Goal: Task Accomplishment & Management: Manage account settings

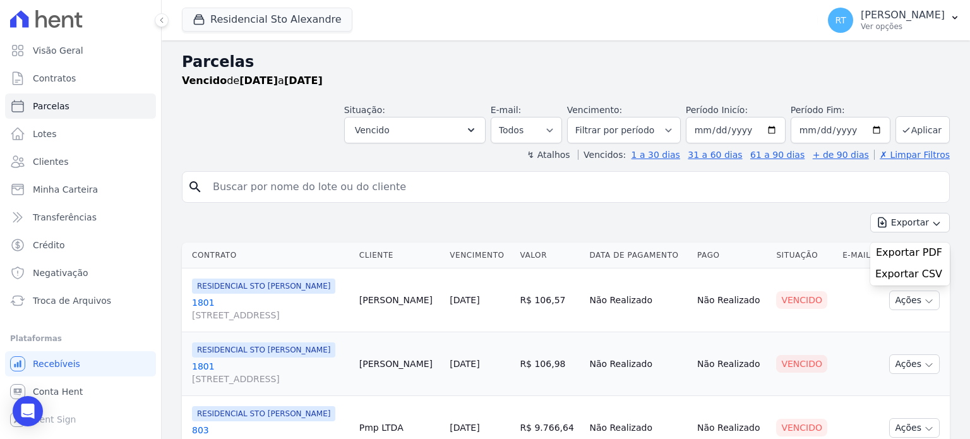
select select
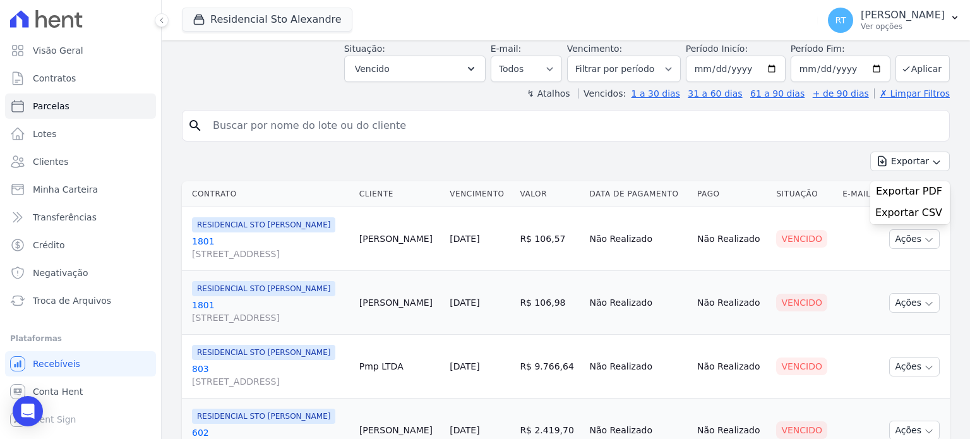
scroll to position [63, 0]
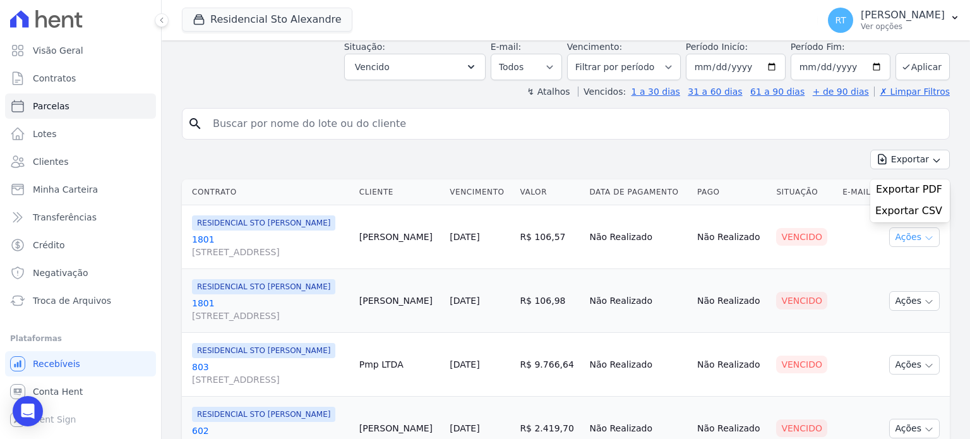
click at [924, 243] on icon "button" at bounding box center [929, 238] width 10 height 10
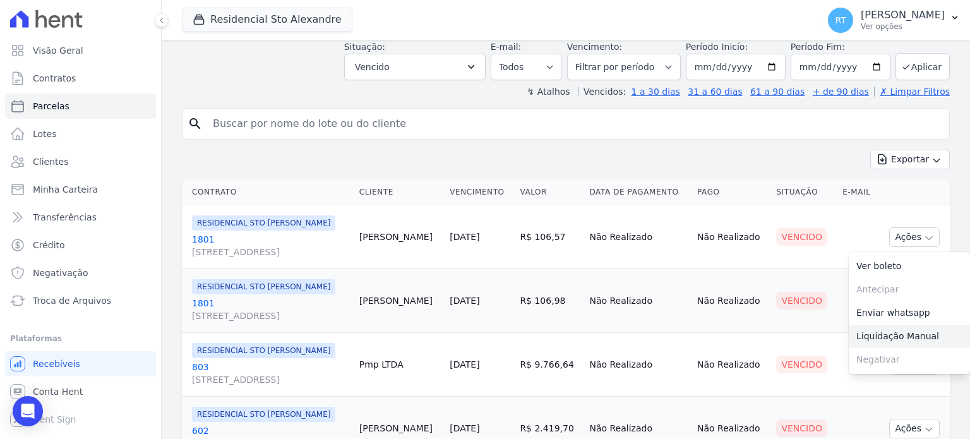
click at [886, 348] on link "Liquidação Manual" at bounding box center [909, 336] width 121 height 23
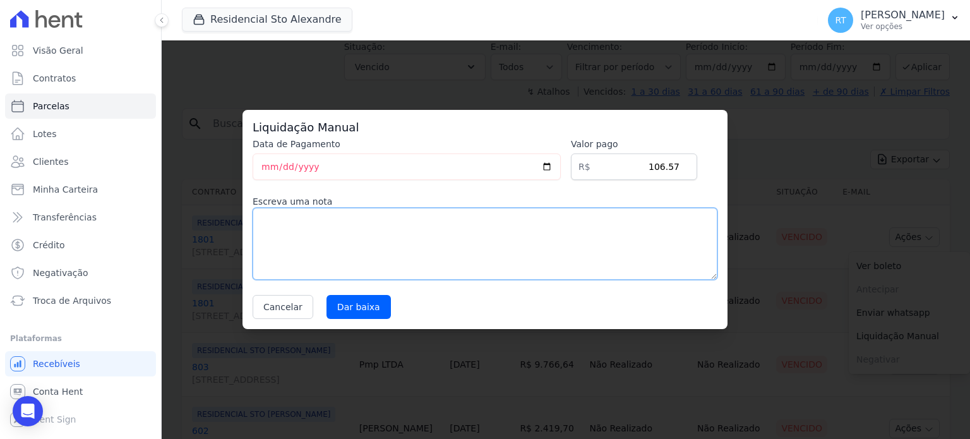
click at [398, 224] on textarea at bounding box center [485, 244] width 465 height 72
type textarea "Já baixado no SIENGE. É estranho que figure em aberto por aqui."
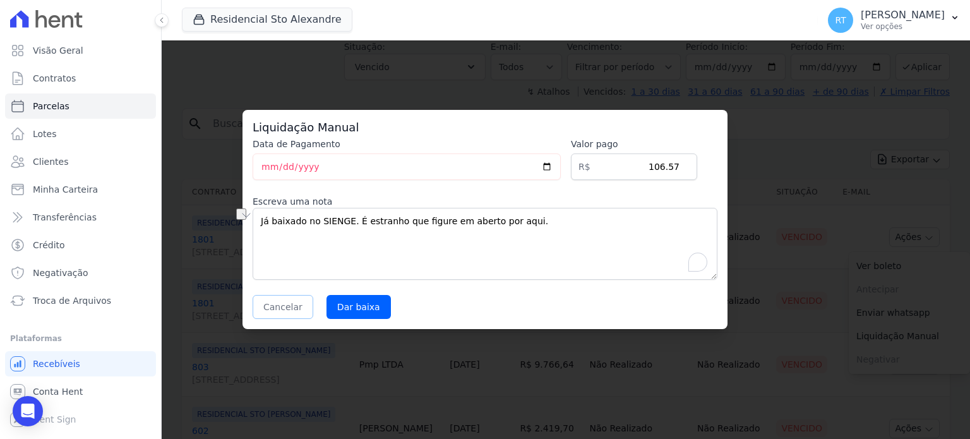
click at [285, 306] on button "Cancelar" at bounding box center [283, 307] width 61 height 24
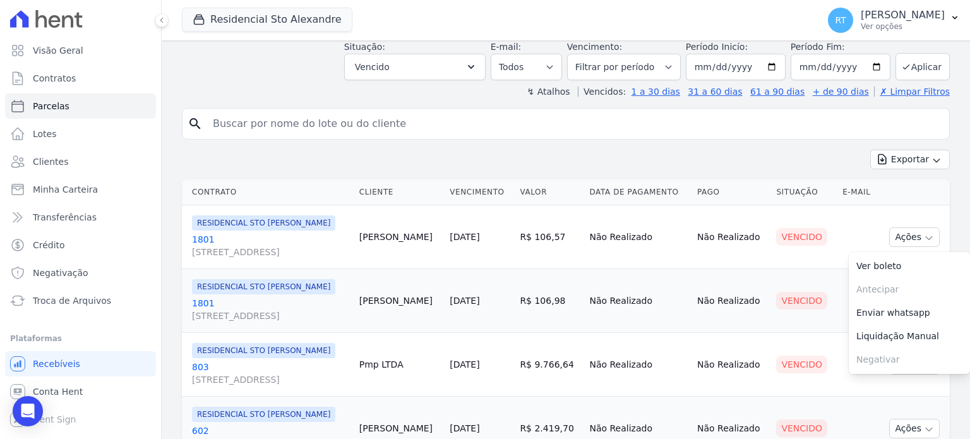
click at [661, 147] on div "search Exportar Exportar PDF Exportar CSV Contrato Cliente Vencimento [GEOGRAPH…" at bounding box center [566, 426] width 768 height 636
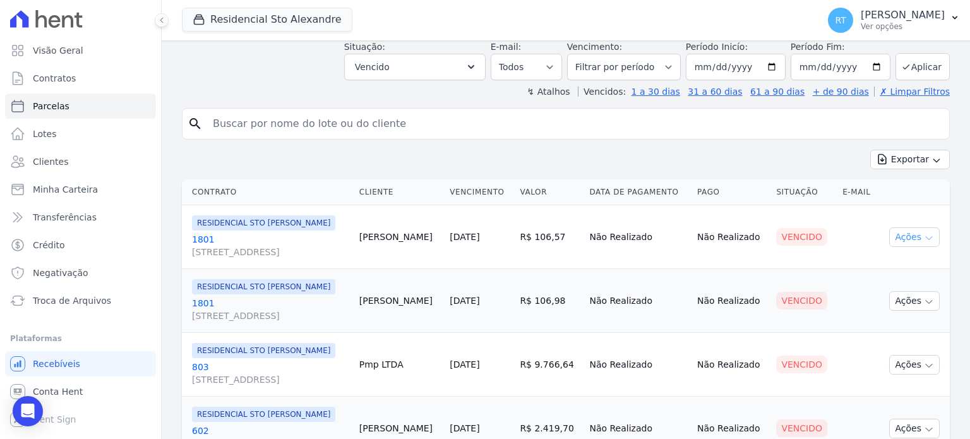
click at [924, 243] on icon "button" at bounding box center [929, 238] width 10 height 10
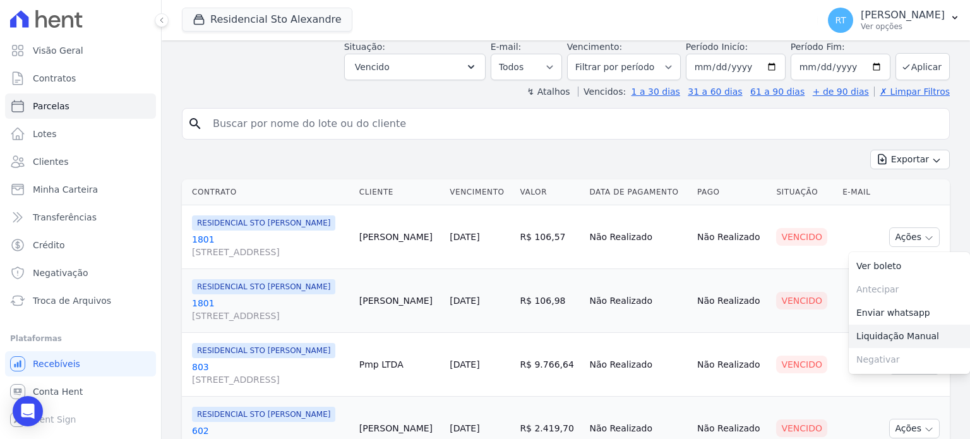
click at [878, 346] on link "Liquidação Manual" at bounding box center [909, 336] width 121 height 23
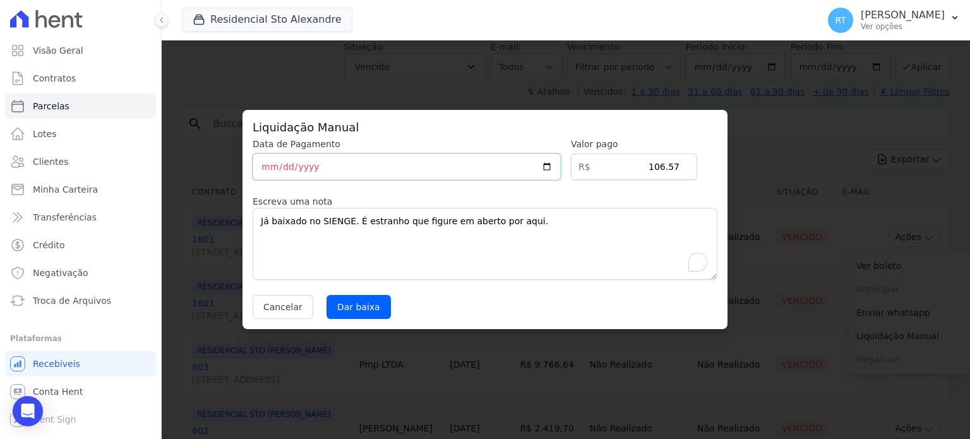
click at [558, 167] on input "[DATE]" at bounding box center [407, 167] width 308 height 27
click at [272, 306] on button "Cancelar" at bounding box center [283, 307] width 61 height 24
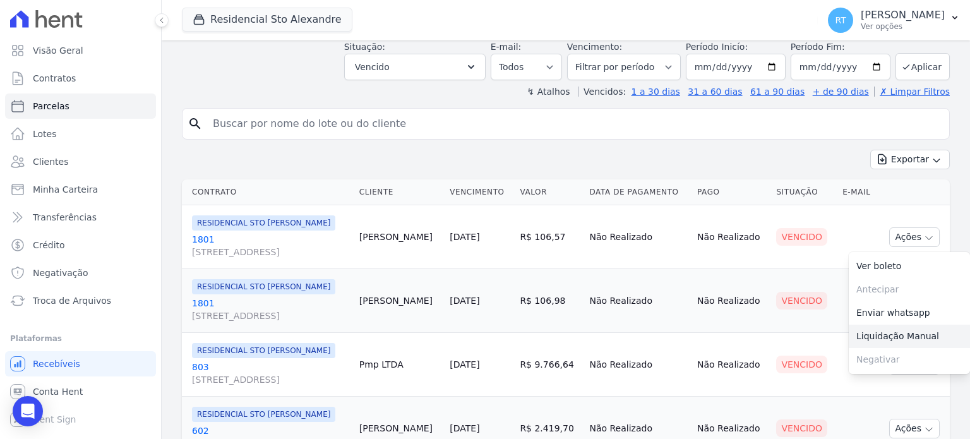
click at [875, 348] on link "Liquidação Manual" at bounding box center [909, 336] width 121 height 23
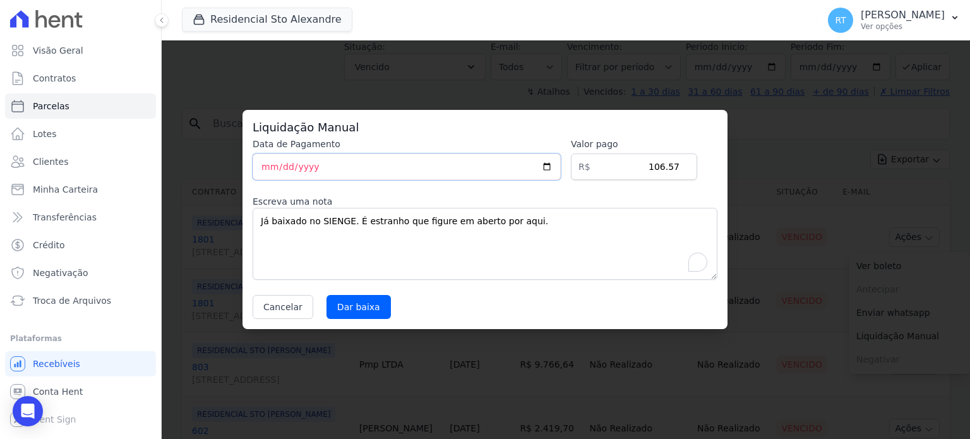
click at [263, 164] on input "date" at bounding box center [407, 167] width 308 height 27
type input "[DATE]"
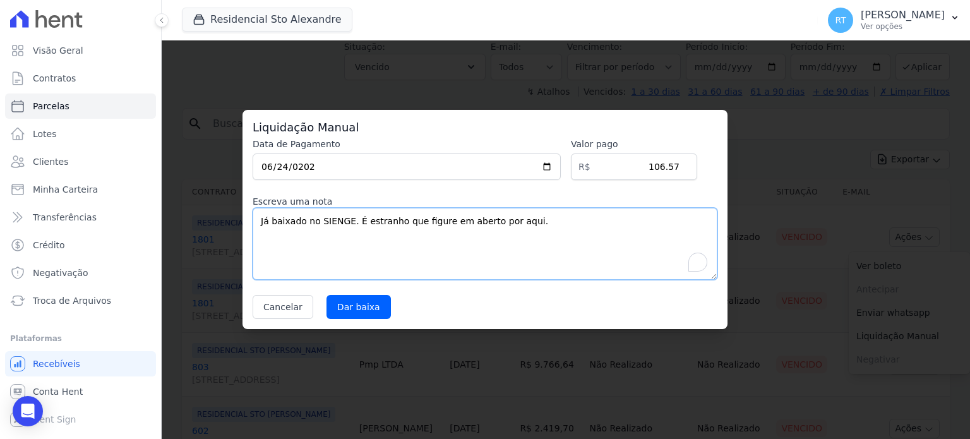
click at [522, 233] on textarea "Já baixado no SIENGE. É estranho que figure em aberto por aqui." at bounding box center [485, 244] width 465 height 72
drag, startPoint x: 349, startPoint y: 220, endPoint x: 552, endPoint y: 226, distance: 203.5
click at [552, 226] on textarea "Já baixado no SIENGE. É estranho que figure em aberto por aqui." at bounding box center [485, 244] width 465 height 72
type textarea "Já baixado no SIENGE."
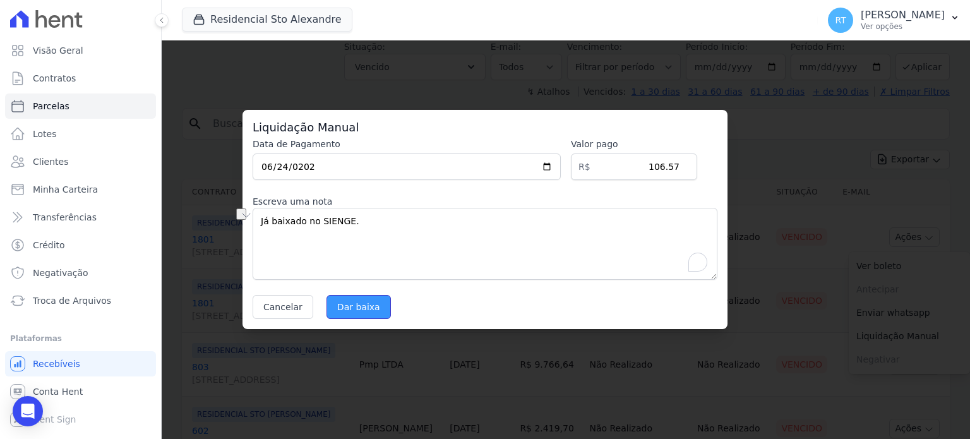
click at [365, 309] on input "Dar baixa" at bounding box center [359, 307] width 64 height 24
select select
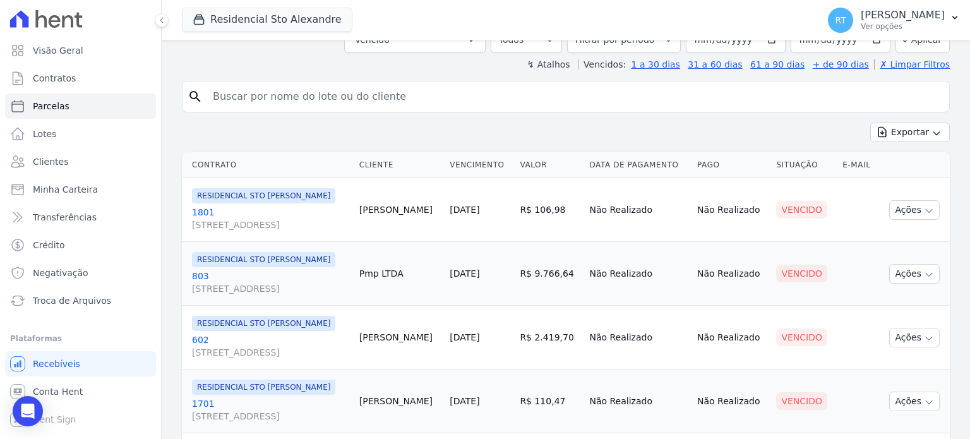
scroll to position [126, 0]
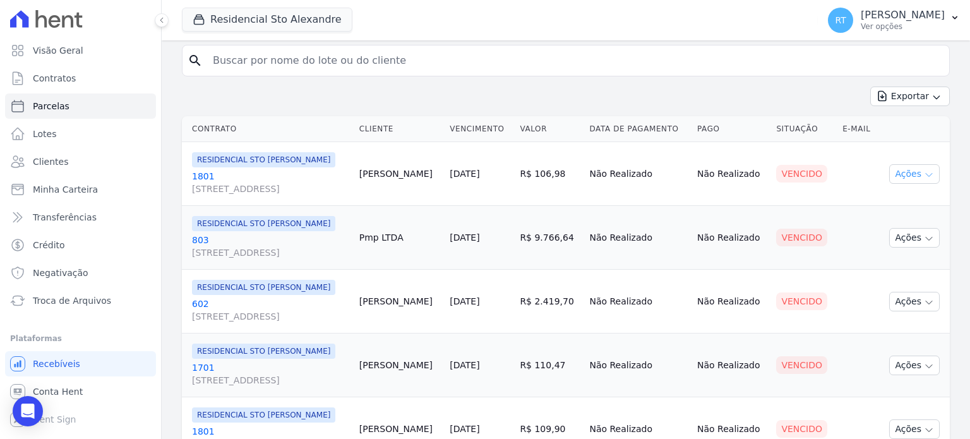
click at [924, 180] on icon "button" at bounding box center [929, 175] width 10 height 10
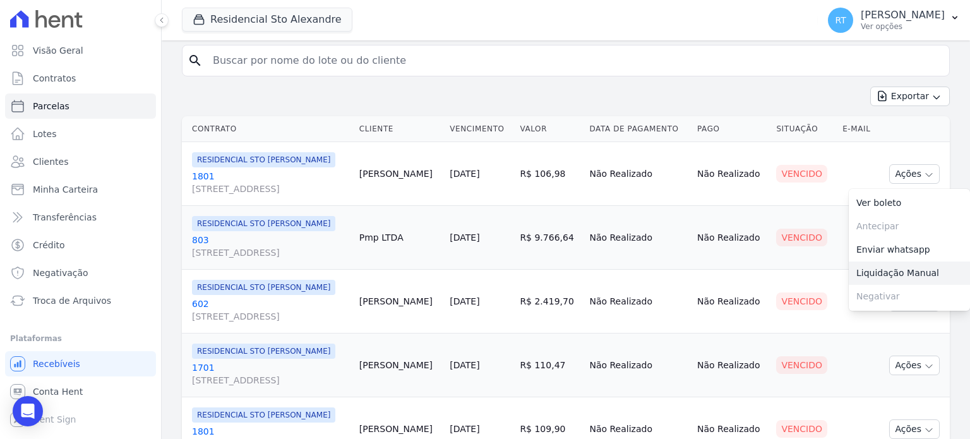
click at [881, 285] on link "Liquidação Manual" at bounding box center [909, 273] width 121 height 23
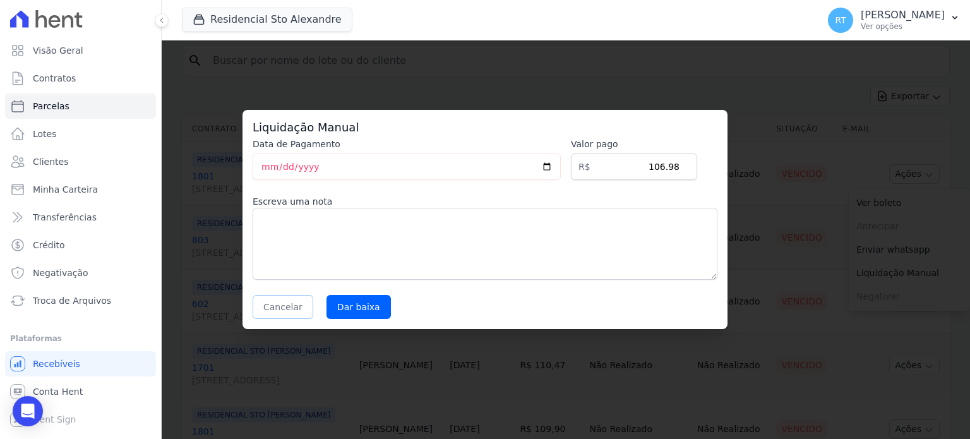
click at [275, 308] on button "Cancelar" at bounding box center [283, 307] width 61 height 24
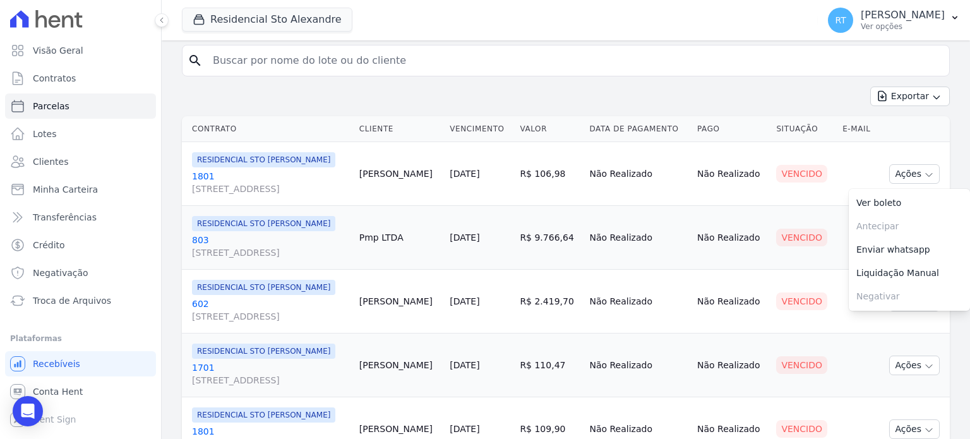
click at [701, 89] on div "Exportar Exportar PDF Exportar CSV" at bounding box center [566, 102] width 768 height 30
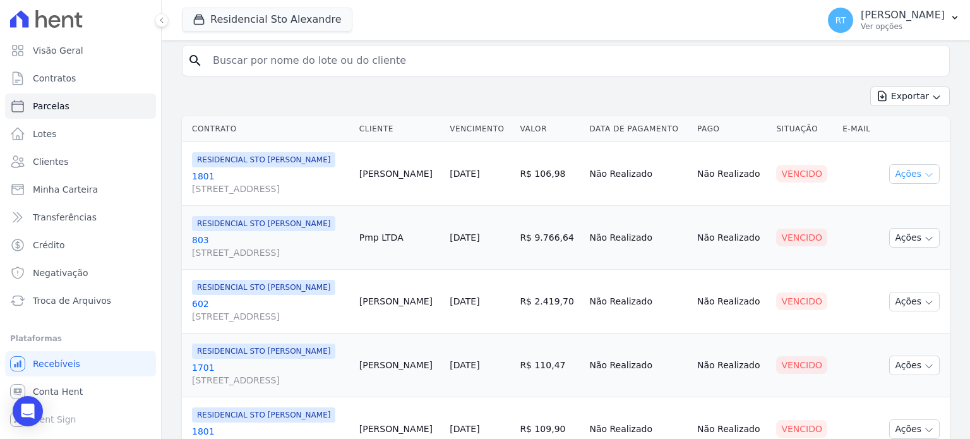
click at [924, 180] on icon "button" at bounding box center [929, 175] width 10 height 10
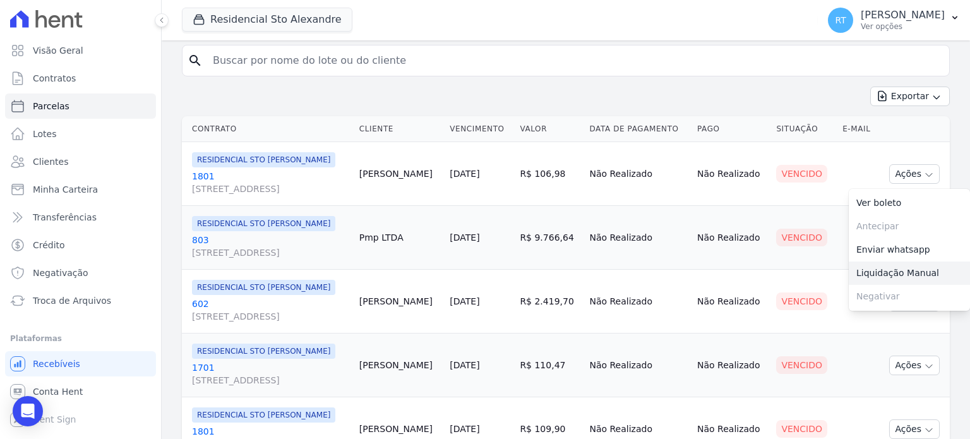
click at [871, 285] on link "Liquidação Manual" at bounding box center [909, 273] width 121 height 23
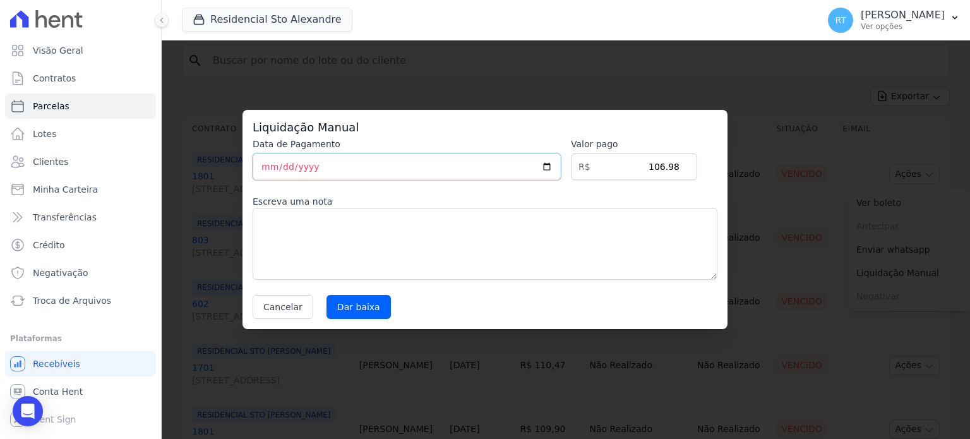
click at [282, 162] on input "[DATE]" at bounding box center [407, 167] width 308 height 27
click at [282, 161] on input "[DATE]" at bounding box center [407, 167] width 308 height 27
type input "[DATE]"
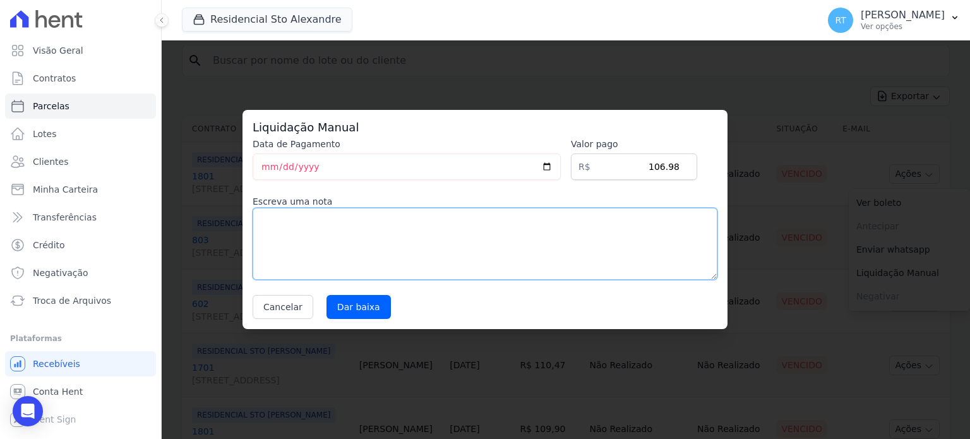
click at [445, 225] on textarea at bounding box center [485, 244] width 465 height 72
paste textarea "Já baixado no SIENGE."
type textarea "Já baixado no SIENGE."
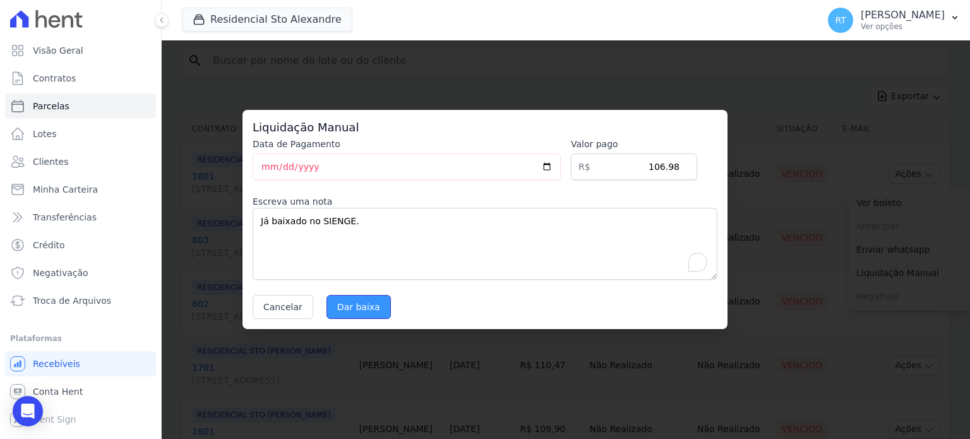
click at [356, 308] on input "Dar baixa" at bounding box center [359, 307] width 64 height 24
select select
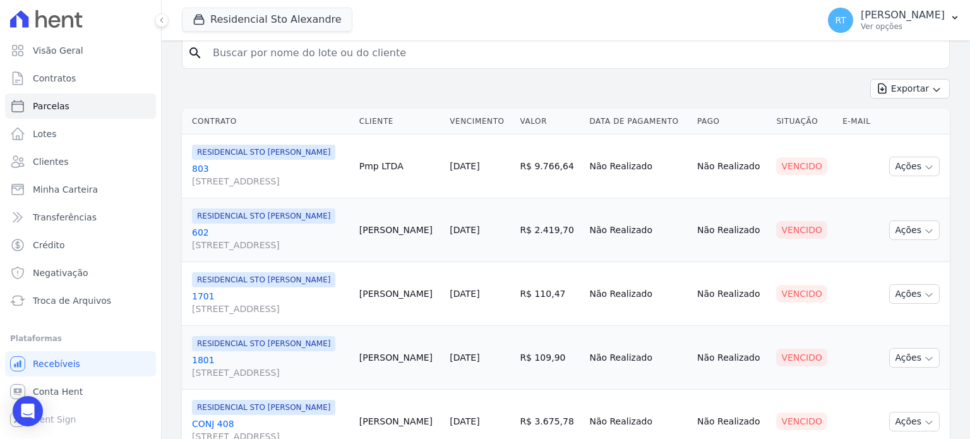
scroll to position [190, 0]
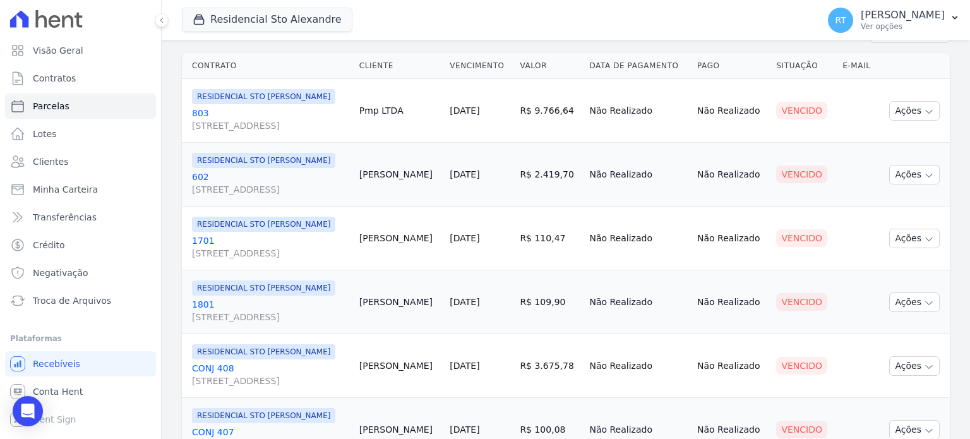
click at [480, 179] on link "[DATE]" at bounding box center [465, 174] width 30 height 10
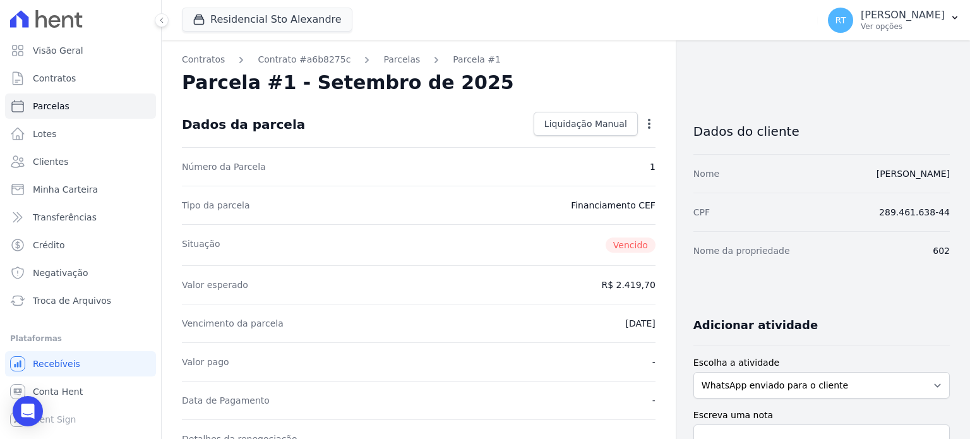
select select
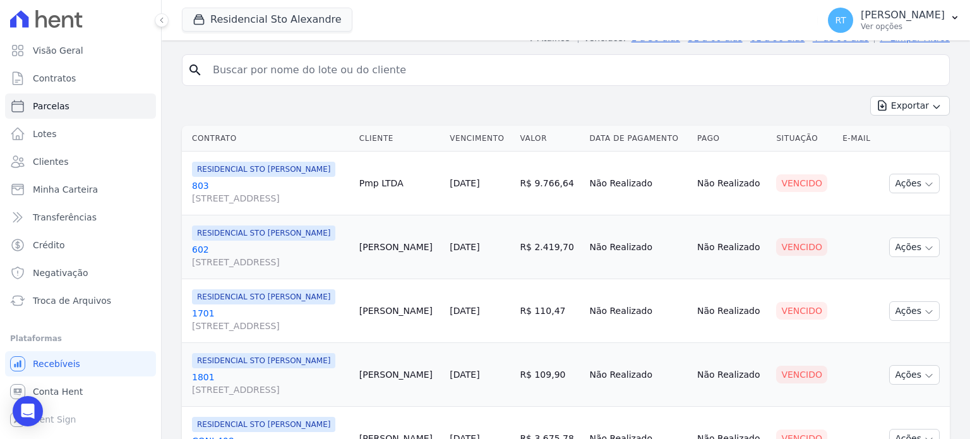
scroll to position [190, 0]
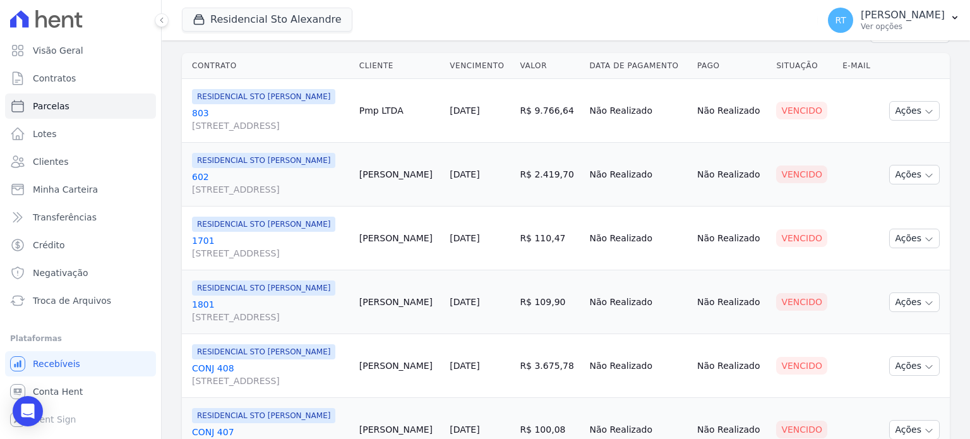
click at [480, 179] on link "[DATE]" at bounding box center [465, 174] width 30 height 10
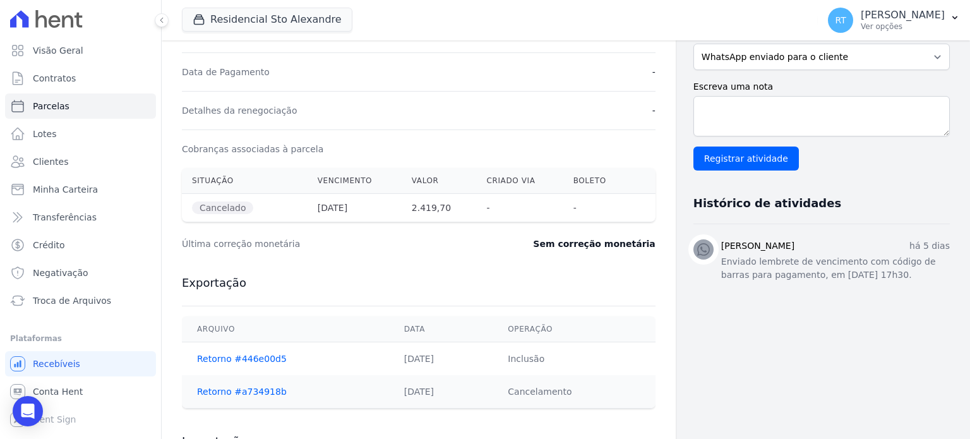
scroll to position [330, 0]
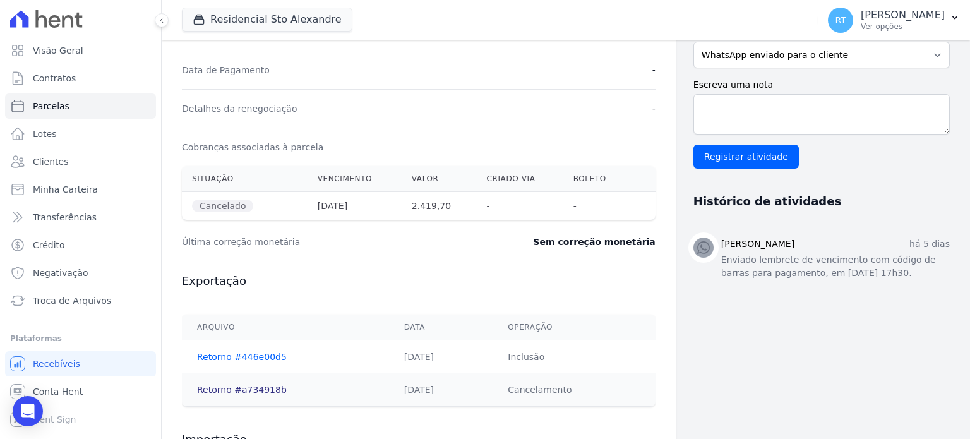
click at [237, 389] on link "Retorno #a734918b" at bounding box center [242, 390] width 90 height 10
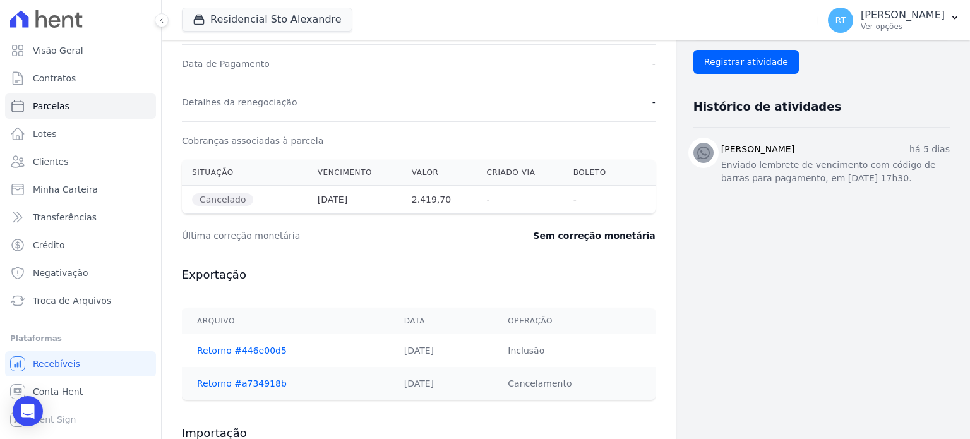
scroll to position [442, 0]
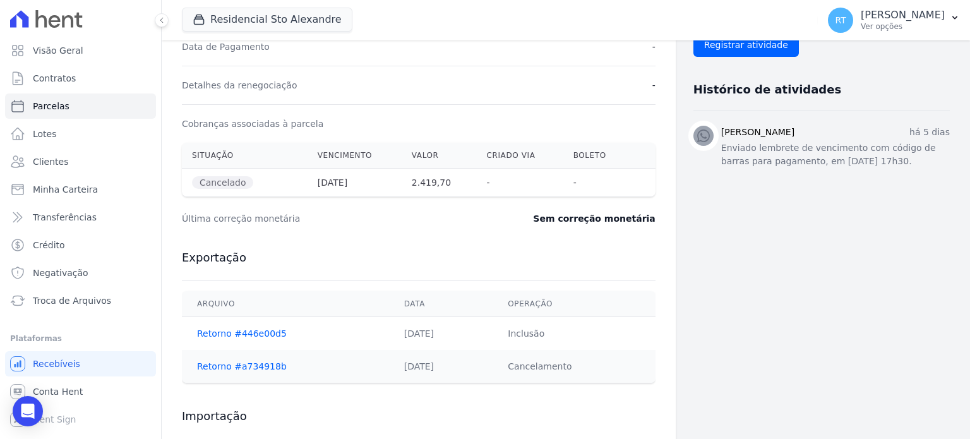
drag, startPoint x: 584, startPoint y: 364, endPoint x: 505, endPoint y: 366, distance: 78.4
click at [505, 366] on td "Cancelamento" at bounding box center [574, 366] width 163 height 33
click at [617, 329] on td "Inclusão" at bounding box center [574, 333] width 163 height 33
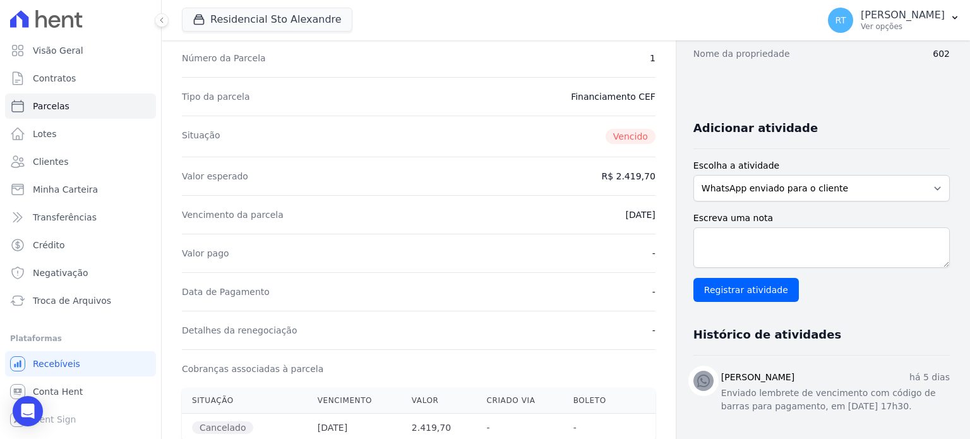
scroll to position [253, 0]
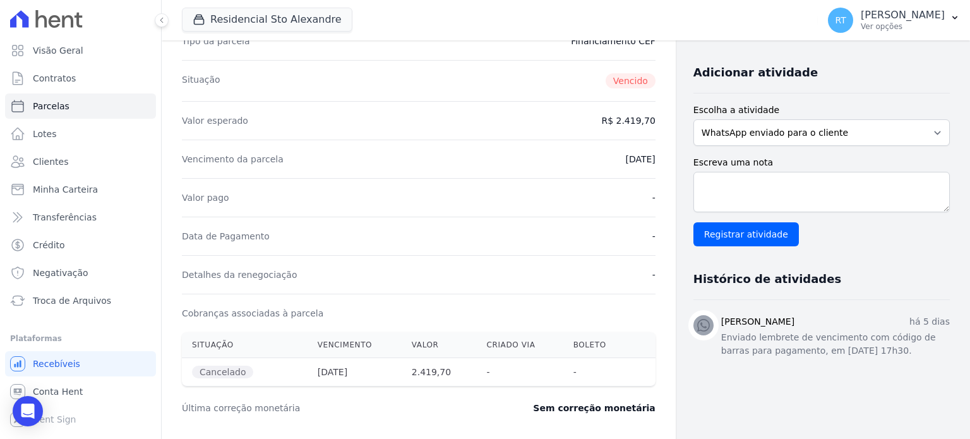
click at [621, 85] on span "Vencido" at bounding box center [631, 80] width 50 height 15
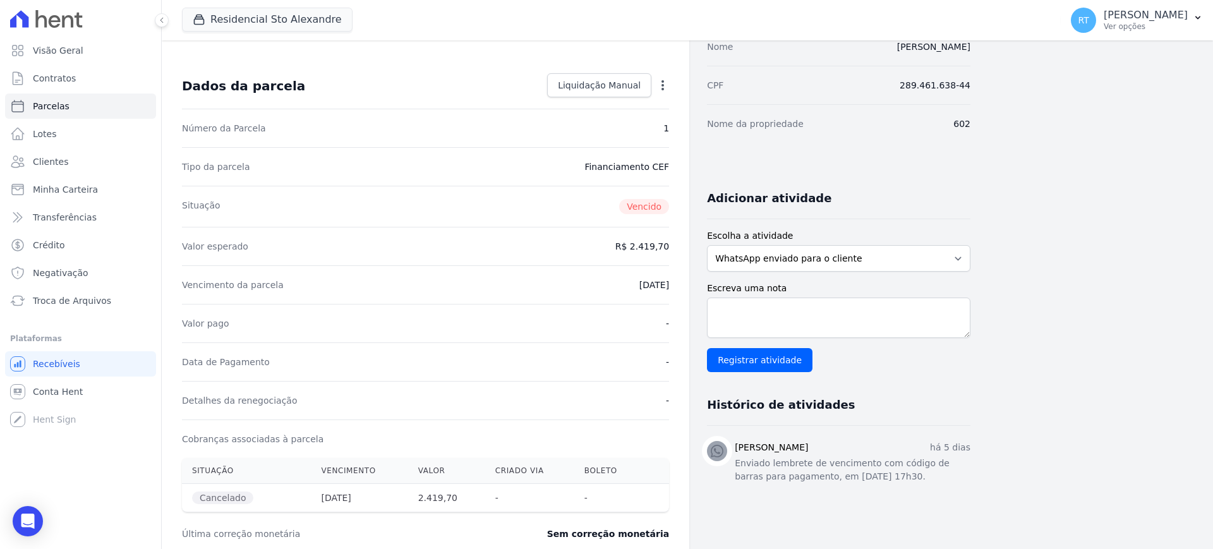
scroll to position [131, 0]
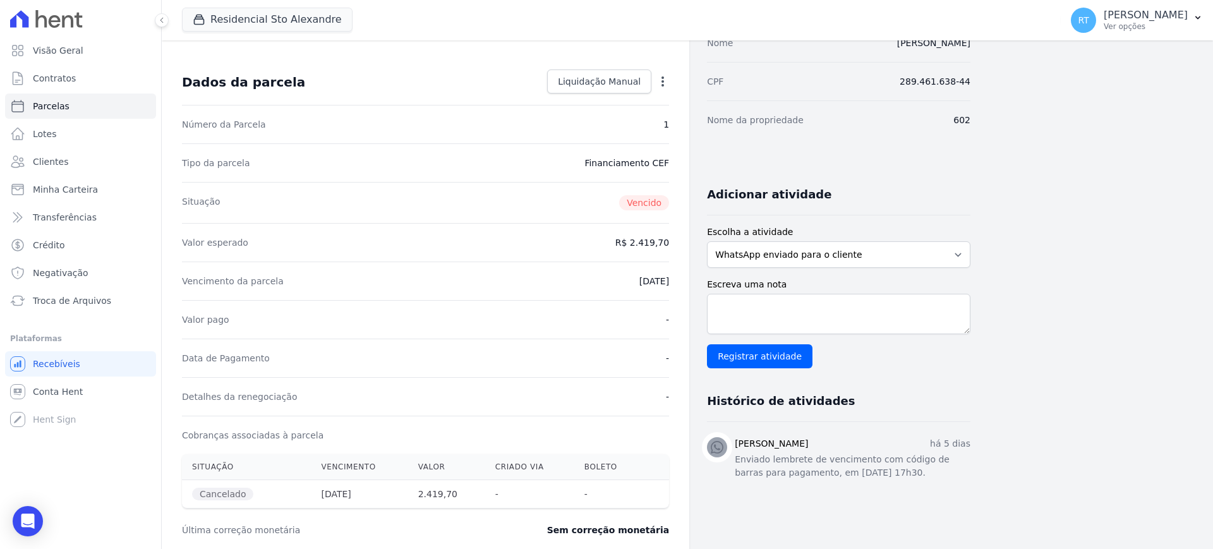
click at [970, 200] on div "Contratos Contrato #a6b8275c [GEOGRAPHIC_DATA] Parcela #1 [GEOGRAPHIC_DATA] #1 …" at bounding box center [677, 378] width 1031 height 936
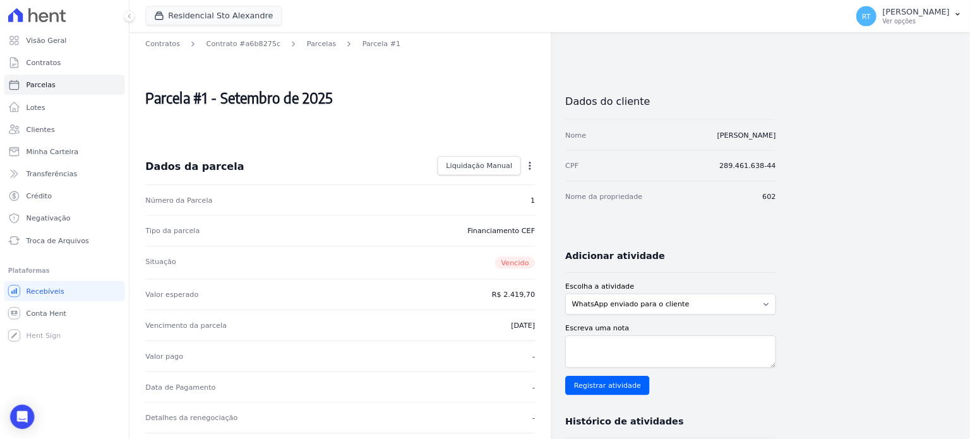
scroll to position [0, 0]
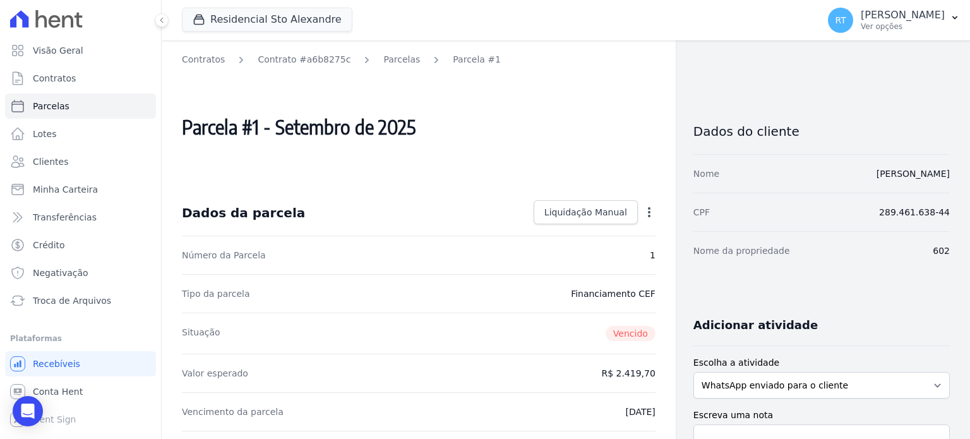
select select
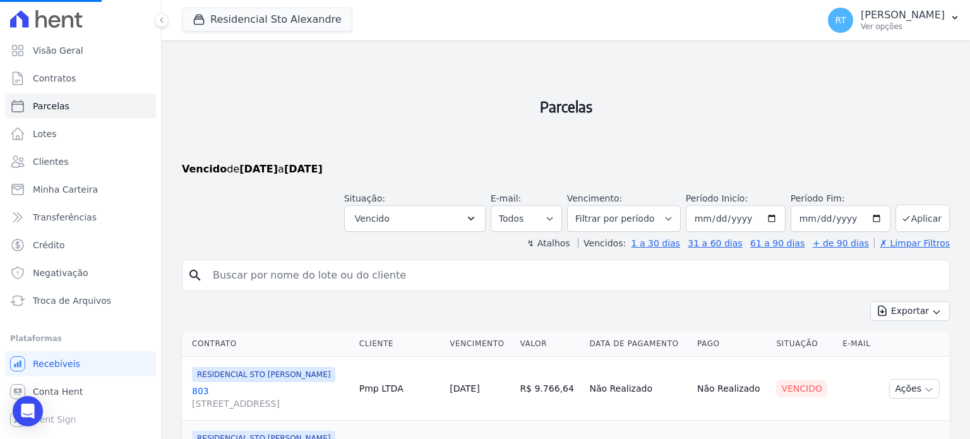
select select
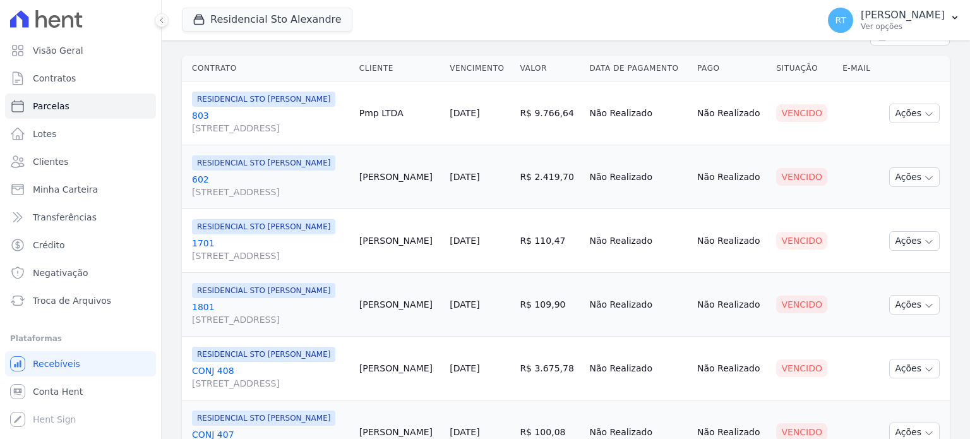
scroll to position [316, 0]
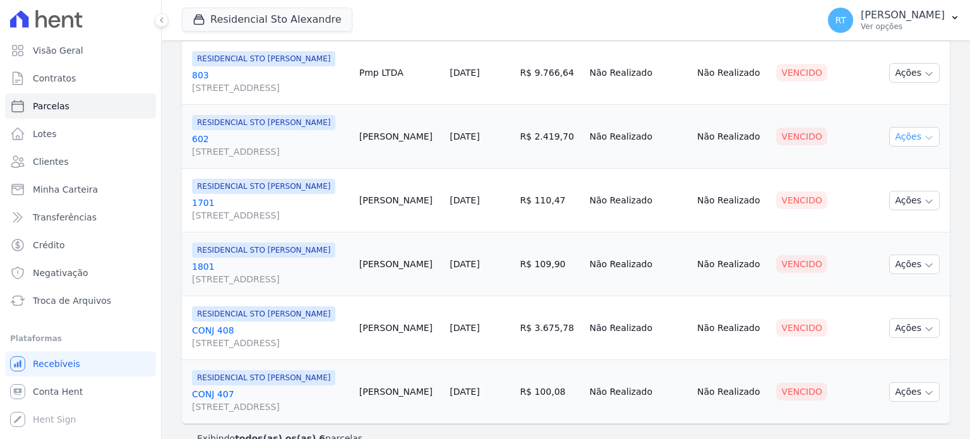
click at [924, 143] on icon "button" at bounding box center [929, 138] width 10 height 10
click at [900, 147] on button "Ações" at bounding box center [915, 137] width 51 height 20
click at [847, 105] on td "Cliente sem endereço de e-mail" at bounding box center [858, 73] width 41 height 64
click at [924, 143] on icon "button" at bounding box center [929, 138] width 10 height 10
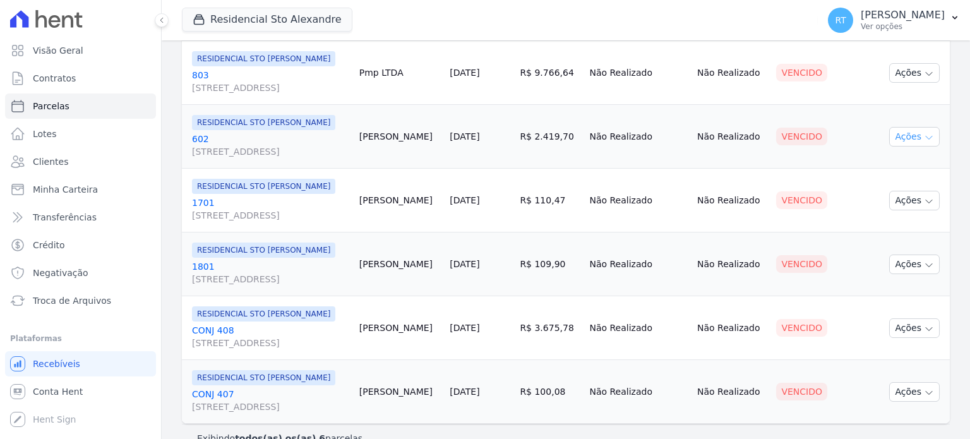
click at [926, 140] on icon "button" at bounding box center [929, 137] width 6 height 3
click at [924, 79] on icon "button" at bounding box center [929, 74] width 10 height 10
click at [869, 133] on td "Cliente sem endereço de e-mail" at bounding box center [858, 137] width 41 height 64
click at [924, 143] on icon "button" at bounding box center [929, 138] width 10 height 10
click at [480, 142] on link "[DATE]" at bounding box center [465, 136] width 30 height 10
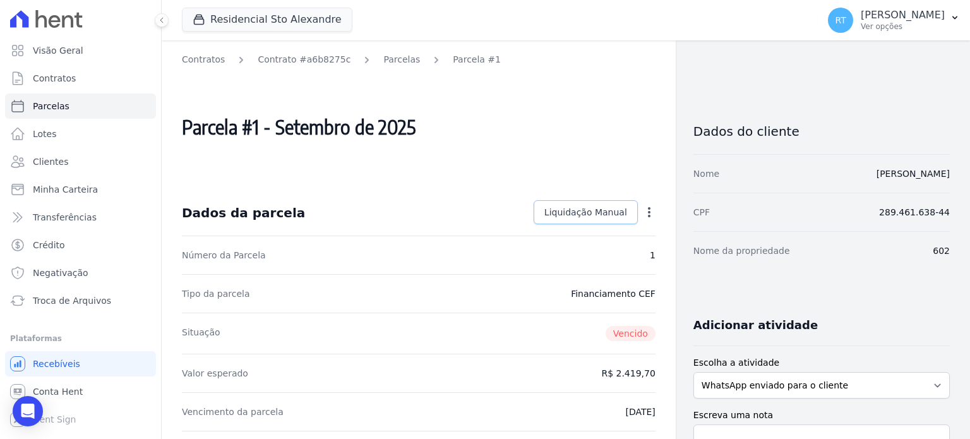
click at [595, 212] on span "Liquidação Manual" at bounding box center [586, 212] width 83 height 13
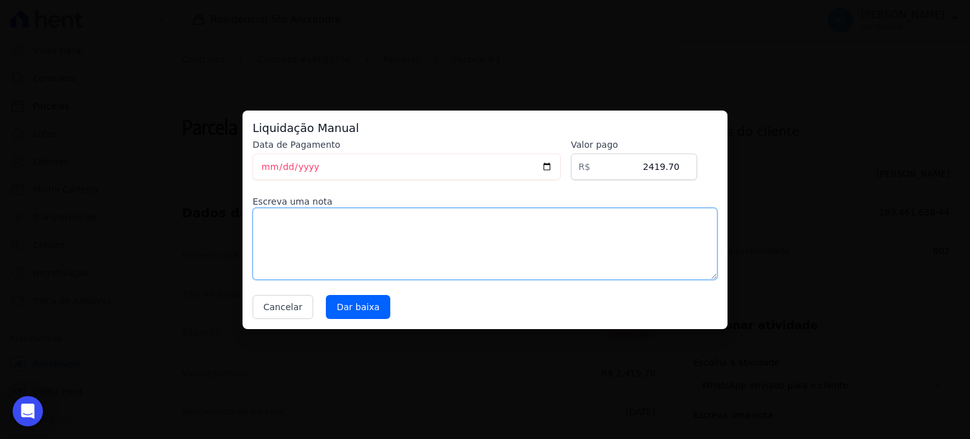
click at [571, 236] on textarea at bounding box center [485, 244] width 465 height 72
type textarea "b"
type textarea "Cobrança indevida"
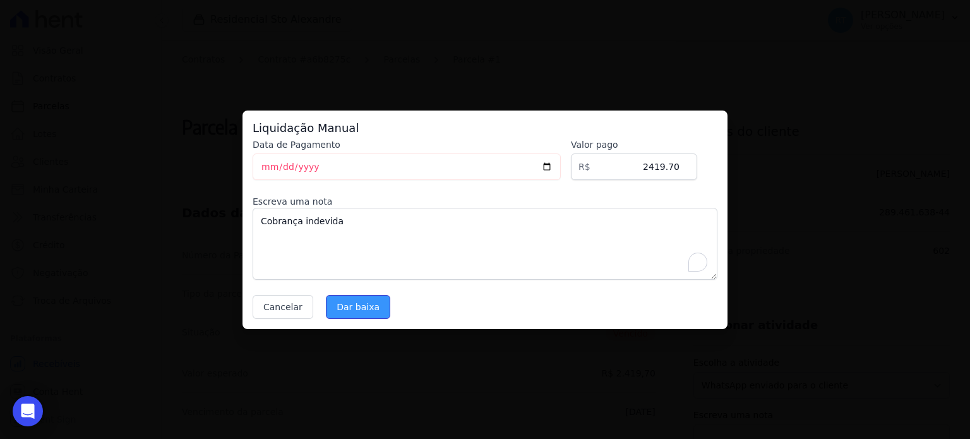
click at [352, 305] on input "Dar baixa" at bounding box center [358, 307] width 64 height 24
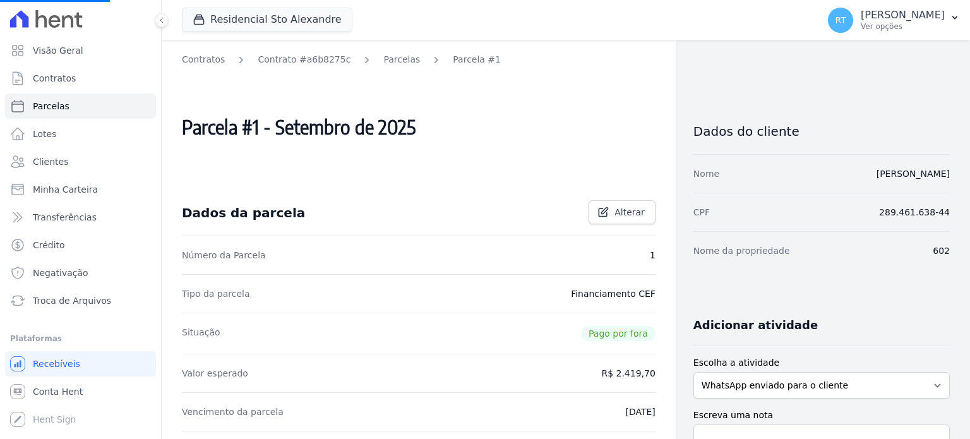
select select
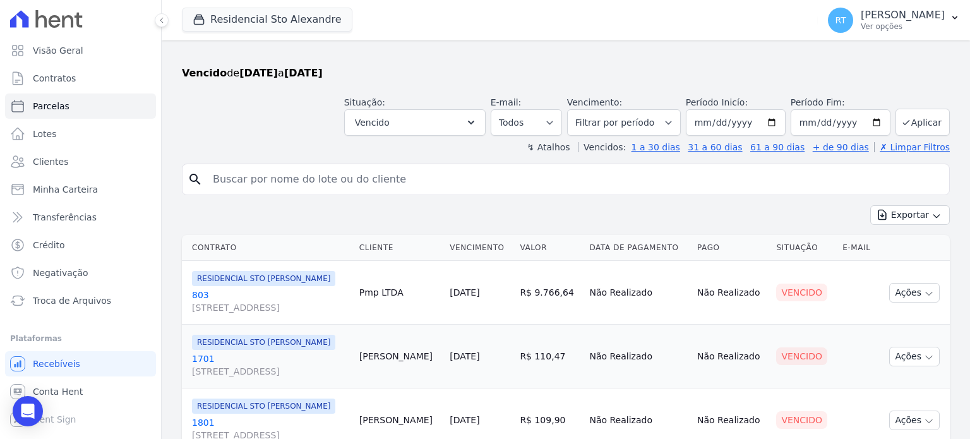
scroll to position [94, 0]
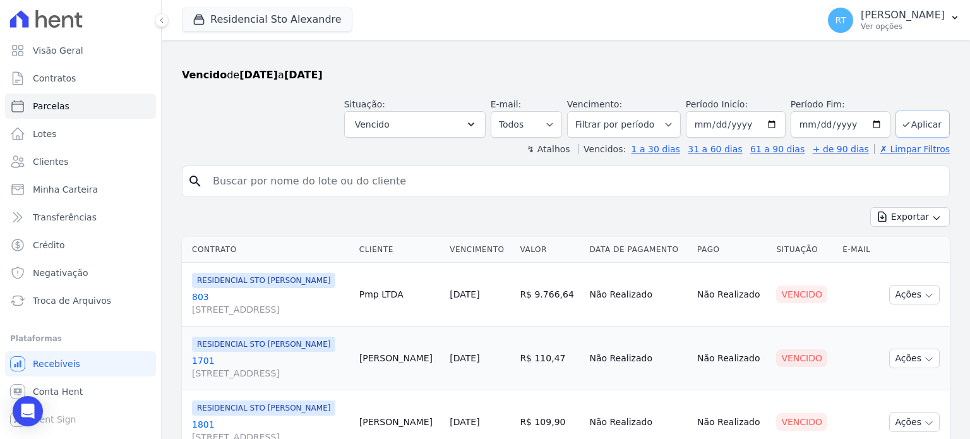
click at [918, 122] on button "Aplicar" at bounding box center [923, 124] width 54 height 27
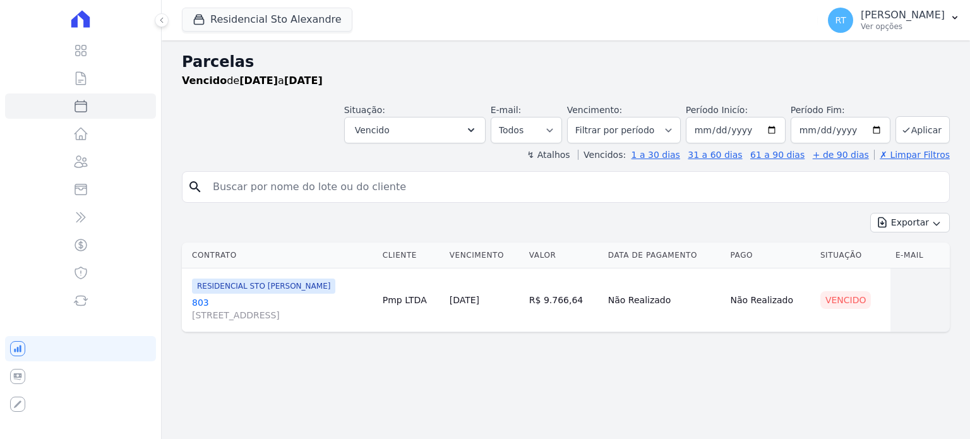
select select
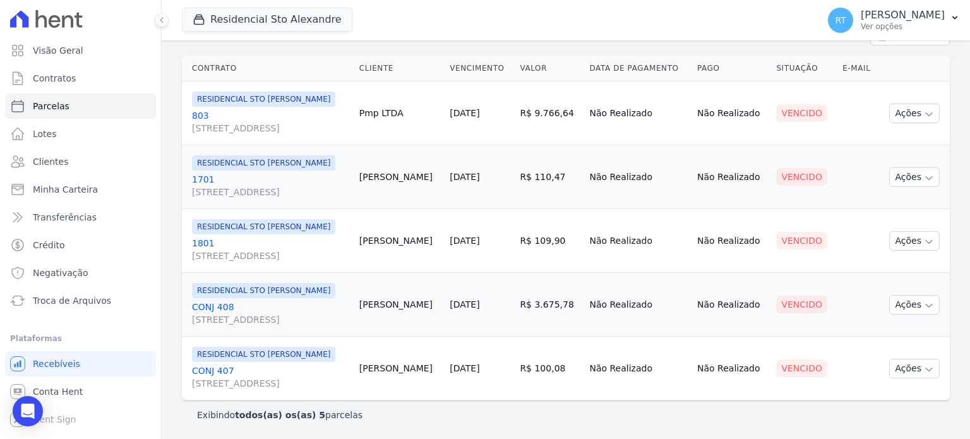
scroll to position [258, 0]
drag, startPoint x: 517, startPoint y: 286, endPoint x: 795, endPoint y: 369, distance: 289.4
click at [795, 369] on tbody "RESIDENCIAL STO [PERSON_NAME] 803 [STREET_ADDRESS] Pmp LTDA [DATE] R$ 9.766,64 …" at bounding box center [566, 240] width 768 height 319
click at [569, 241] on td "R$ 109,90" at bounding box center [549, 241] width 69 height 64
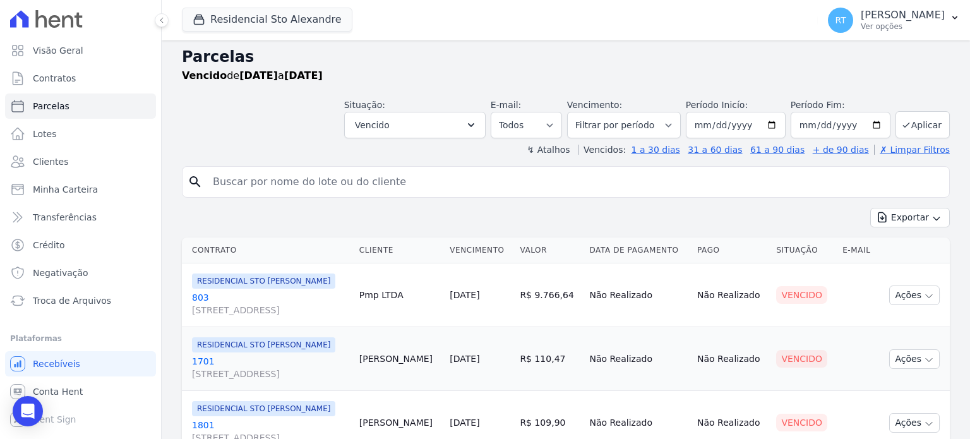
scroll to position [0, 0]
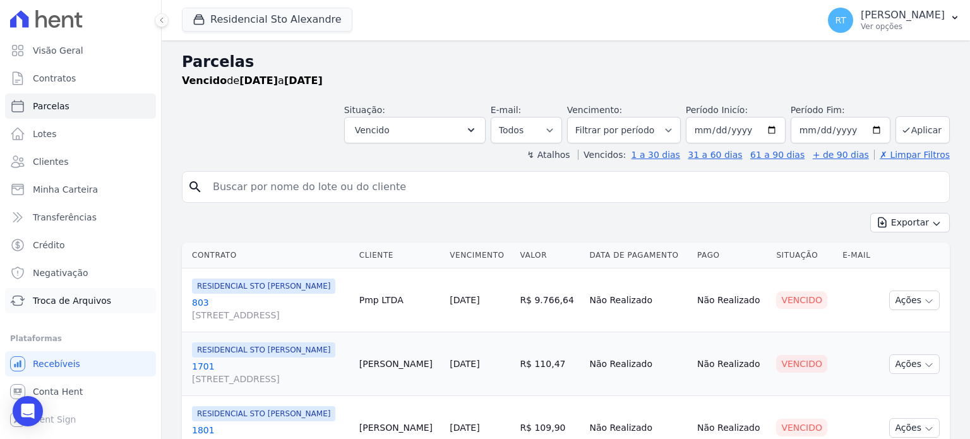
click at [76, 299] on span "Troca de Arquivos" at bounding box center [72, 300] width 78 height 13
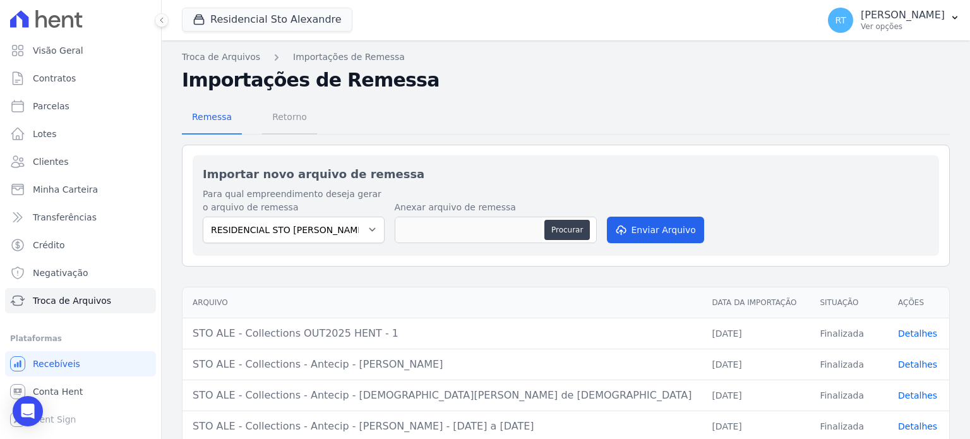
click at [289, 118] on span "Retorno" at bounding box center [290, 116] width 50 height 25
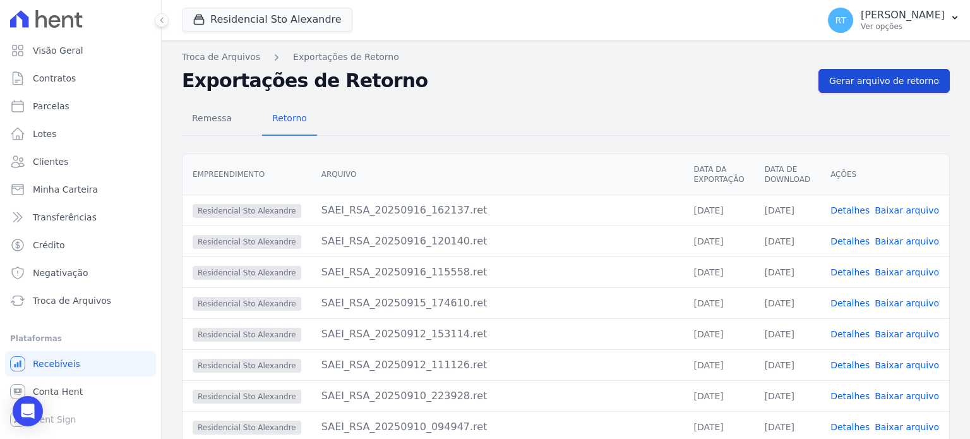
click at [891, 81] on span "Gerar arquivo de retorno" at bounding box center [885, 81] width 110 height 13
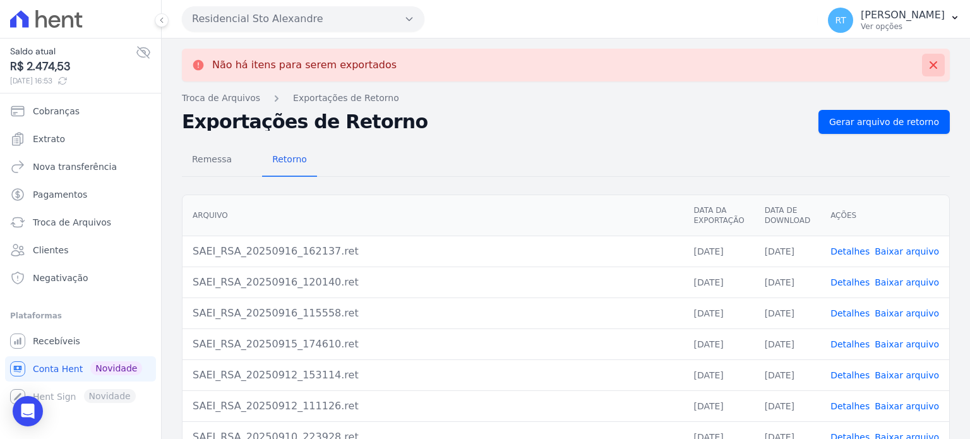
click at [930, 65] on icon at bounding box center [934, 65] width 8 height 8
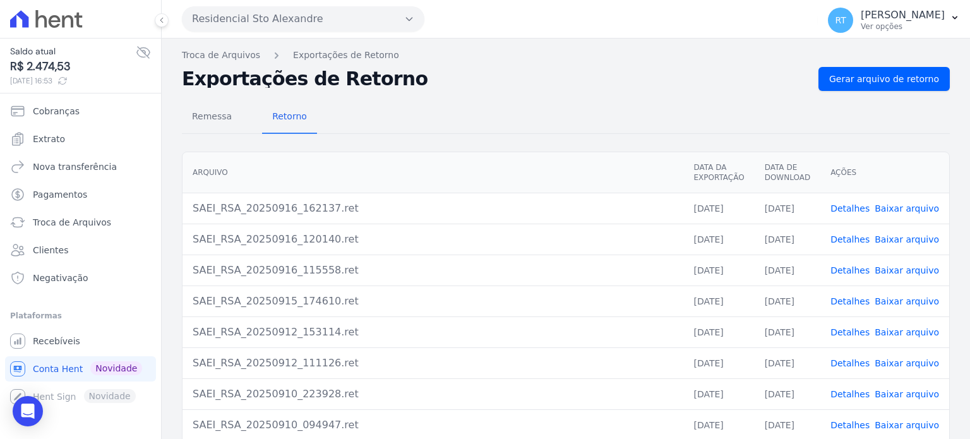
click at [853, 270] on link "Detalhes" at bounding box center [850, 270] width 39 height 10
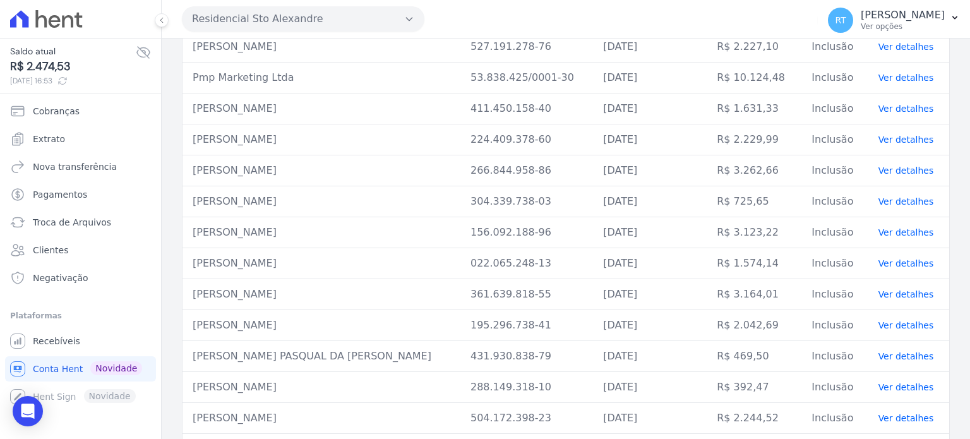
scroll to position [1182, 0]
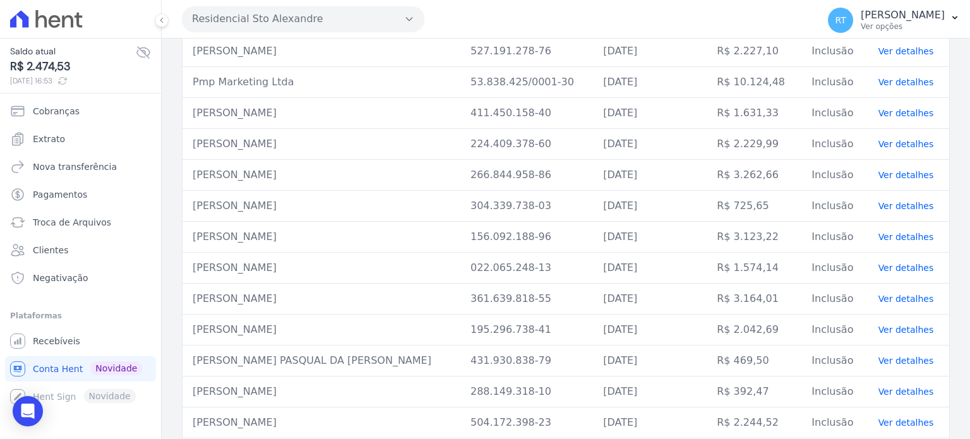
click at [900, 170] on link "Ver detalhes" at bounding box center [907, 175] width 56 height 10
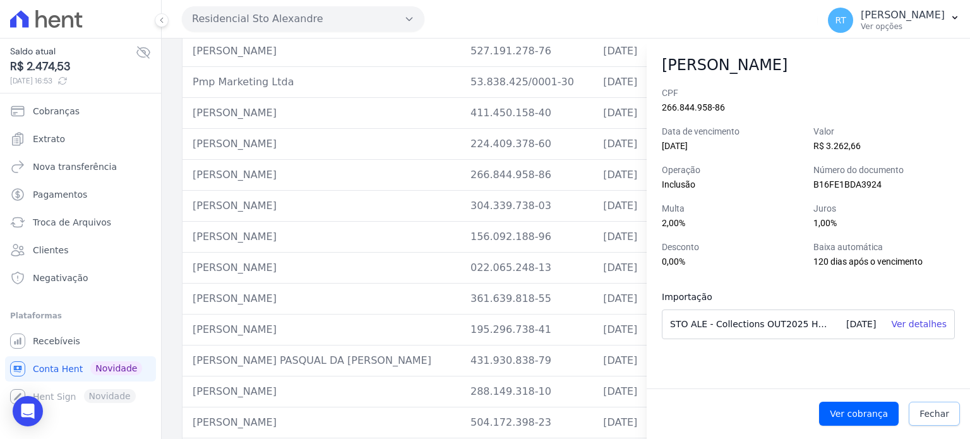
click at [936, 414] on span "Fechar" at bounding box center [935, 413] width 30 height 13
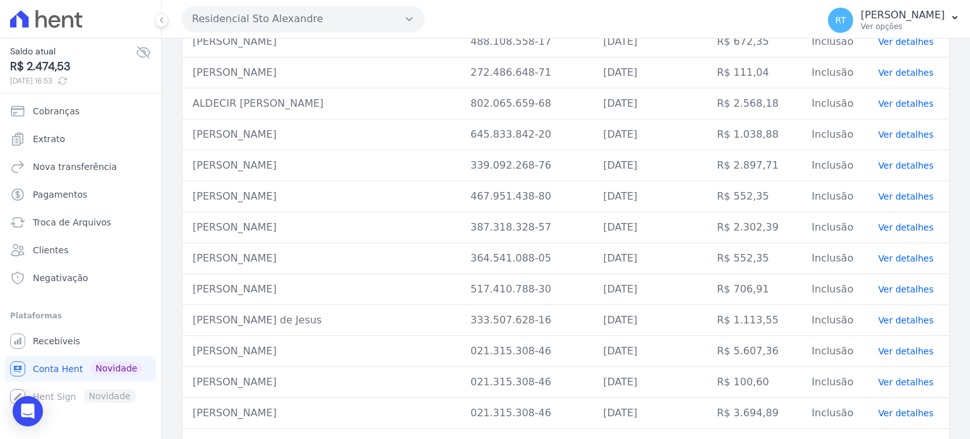
scroll to position [234, 0]
